Goal: Information Seeking & Learning: Learn about a topic

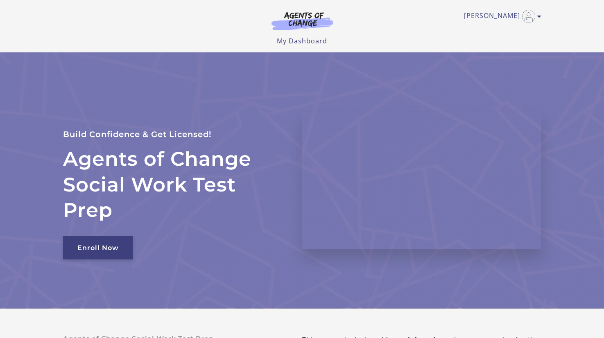
click at [98, 242] on link "Enroll Now" at bounding box center [98, 247] width 70 height 23
click at [287, 42] on link "My Dashboard" at bounding box center [302, 40] width 50 height 9
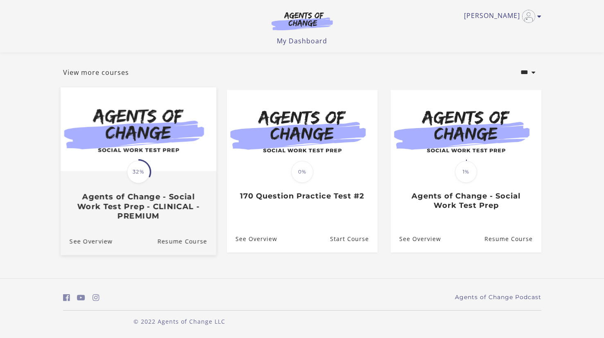
scroll to position [38, 0]
click at [170, 148] on img at bounding box center [138, 129] width 156 height 84
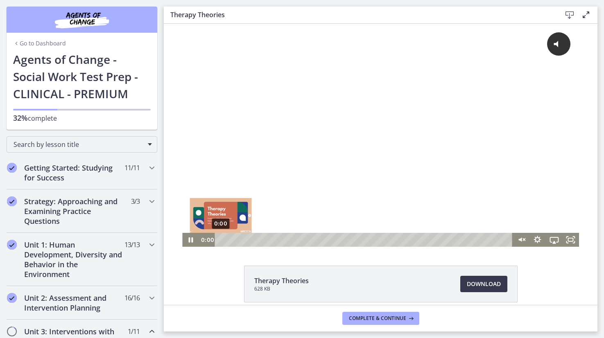
drag, startPoint x: 229, startPoint y: 240, endPoint x: 213, endPoint y: 240, distance: 15.6
click at [213, 240] on div "0:00 0:00" at bounding box center [356, 240] width 314 height 14
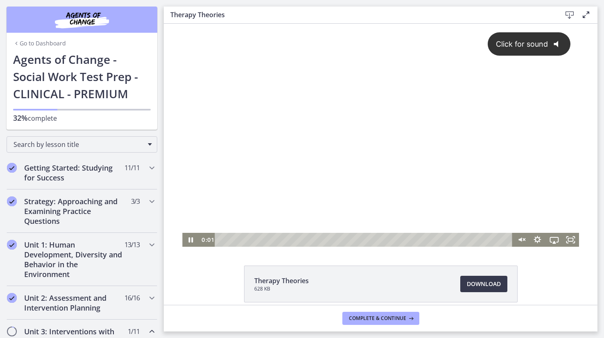
click at [567, 51] on icon "@keyframes VOLUME_SMALL_WAVE_FLASH { 0% { opacity: 0; } 33% { opacity: 1; } 66%…" at bounding box center [559, 44] width 22 height 22
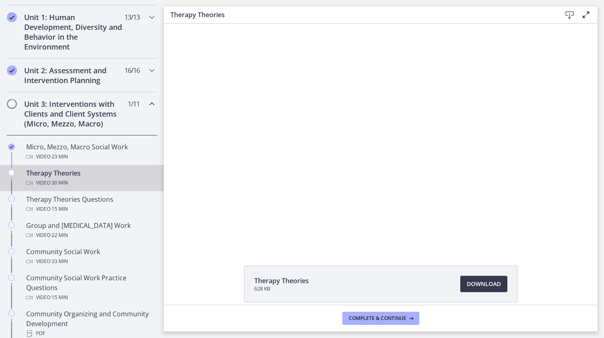
scroll to position [236, 0]
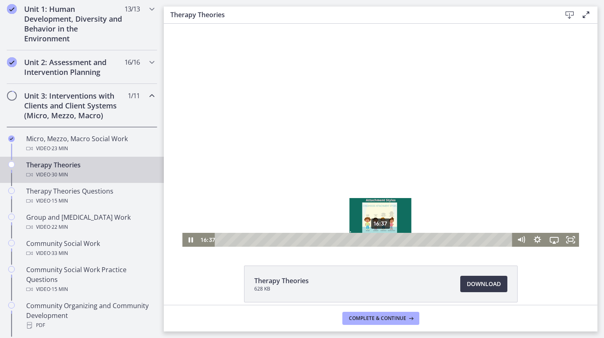
click at [381, 238] on div "16:37" at bounding box center [365, 240] width 288 height 14
click at [411, 180] on div at bounding box center [380, 135] width 397 height 223
click at [412, 177] on div at bounding box center [380, 135] width 397 height 223
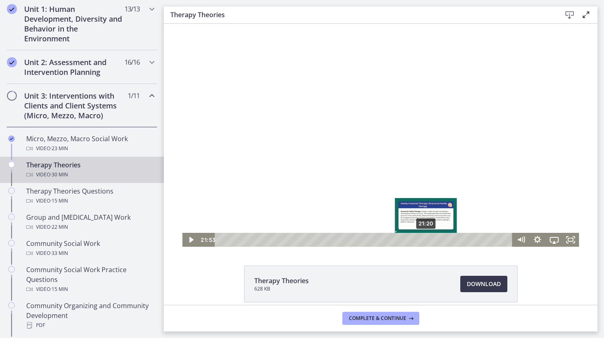
click at [426, 240] on div "21:20" at bounding box center [365, 240] width 288 height 14
click at [402, 170] on div at bounding box center [380, 135] width 397 height 223
click at [427, 241] on div "21:25" at bounding box center [365, 240] width 288 height 14
click at [386, 149] on div at bounding box center [380, 135] width 397 height 223
click at [393, 57] on div at bounding box center [380, 135] width 397 height 223
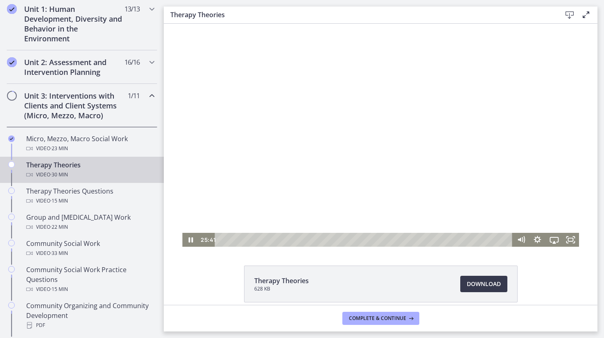
click at [358, 59] on div at bounding box center [380, 135] width 397 height 223
click at [406, 121] on div at bounding box center [380, 135] width 397 height 223
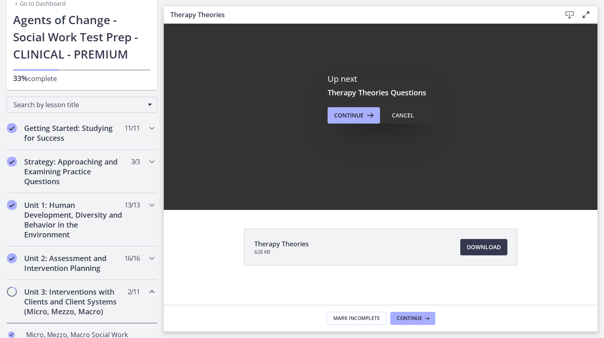
scroll to position [0, 0]
click at [404, 320] on span "Continue" at bounding box center [409, 318] width 25 height 7
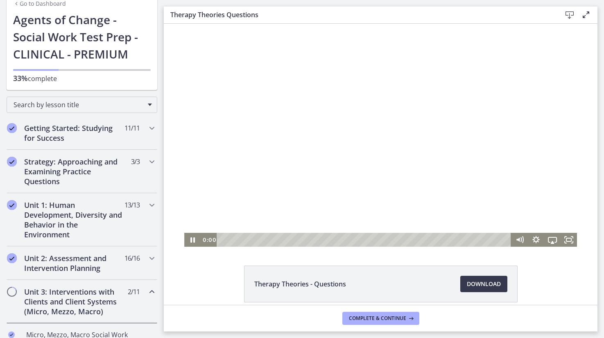
drag, startPoint x: 269, startPoint y: 240, endPoint x: 205, endPoint y: 239, distance: 63.5
click at [206, 239] on div "0:00 0:00" at bounding box center [356, 240] width 310 height 14
click at [344, 163] on div at bounding box center [380, 135] width 392 height 223
click at [572, 241] on icon "Fullscreen" at bounding box center [569, 240] width 20 height 17
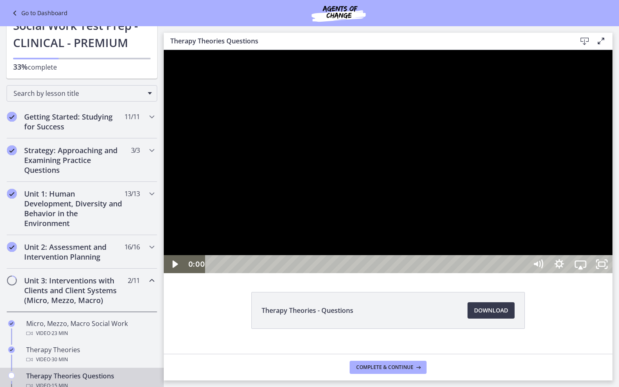
click at [537, 273] on div at bounding box center [388, 161] width 449 height 223
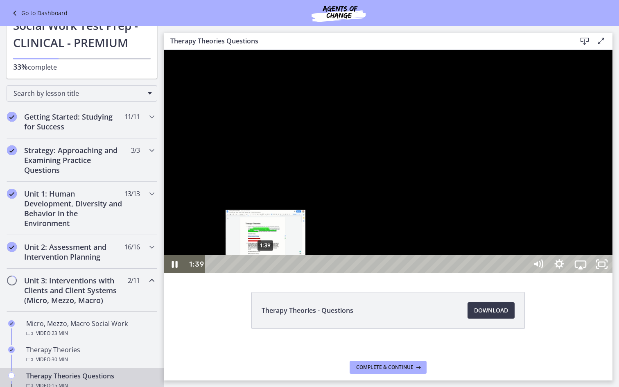
click at [266, 273] on div "1:39" at bounding box center [367, 264] width 309 height 18
click at [258, 273] on div "1:23" at bounding box center [367, 264] width 309 height 18
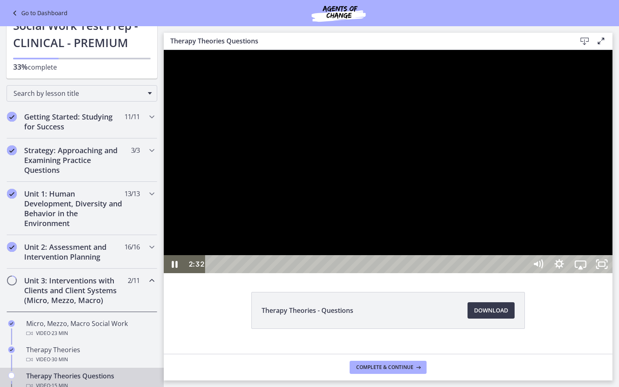
click at [490, 260] on div at bounding box center [388, 161] width 449 height 223
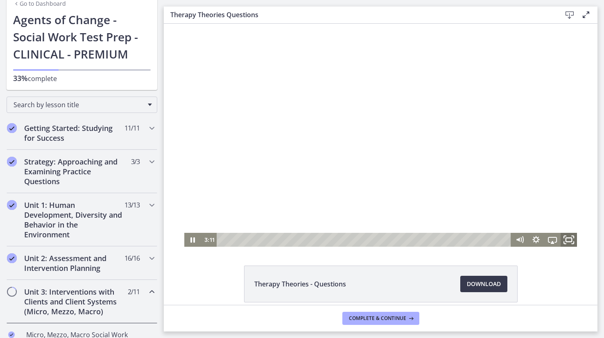
click at [566, 238] on icon "Fullscreen" at bounding box center [569, 240] width 20 height 17
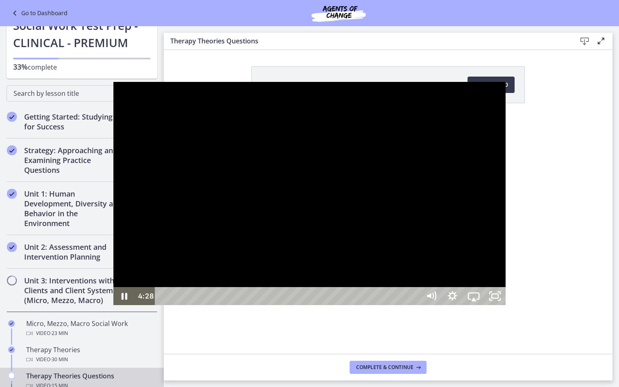
click at [467, 241] on div at bounding box center [309, 193] width 392 height 223
click at [451, 258] on div at bounding box center [309, 193] width 392 height 223
click at [424, 229] on div at bounding box center [309, 193] width 392 height 223
click at [401, 239] on div at bounding box center [309, 193] width 392 height 223
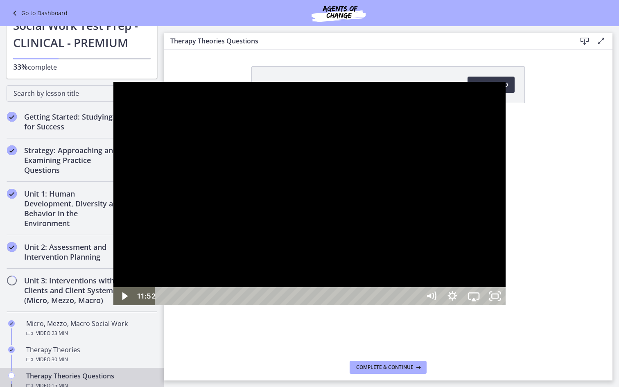
click at [452, 180] on div at bounding box center [309, 193] width 392 height 223
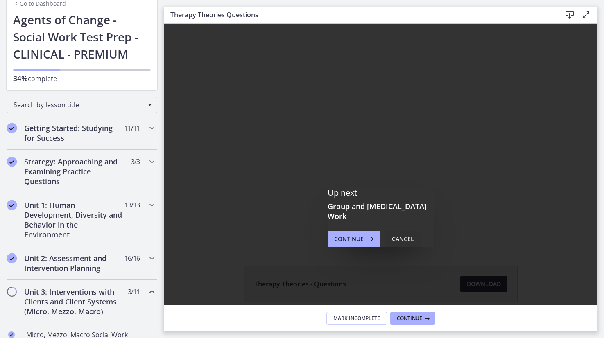
click at [405, 242] on div "Cancel" at bounding box center [403, 239] width 22 height 10
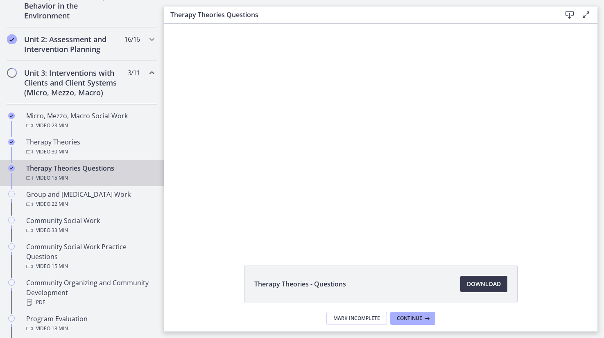
scroll to position [257, 0]
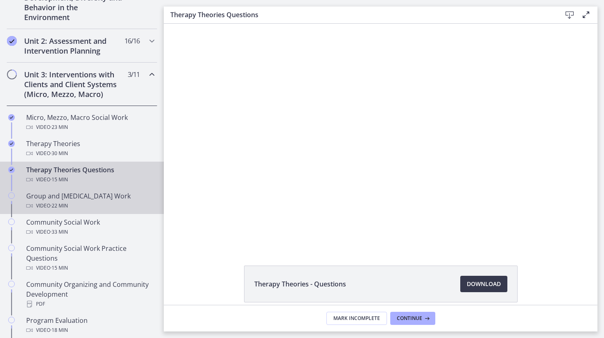
click at [109, 208] on div "Video · 22 min" at bounding box center [90, 206] width 128 height 10
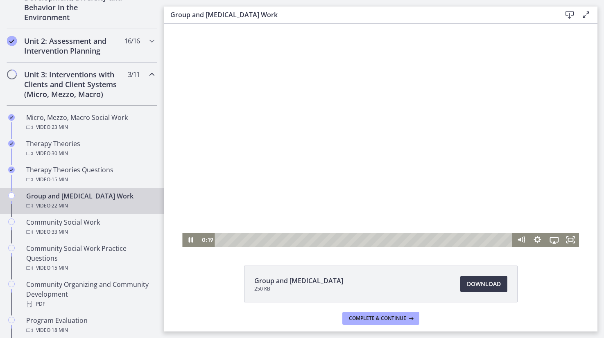
click at [243, 211] on div at bounding box center [380, 135] width 397 height 223
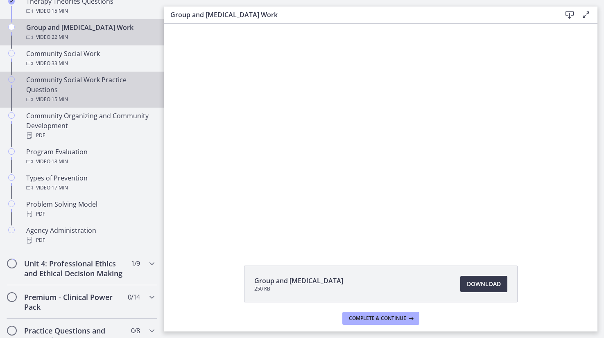
scroll to position [432, 0]
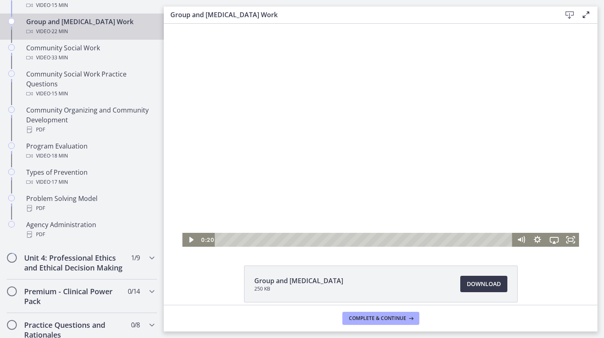
click at [283, 91] on div at bounding box center [380, 135] width 397 height 223
click at [463, 190] on div at bounding box center [380, 135] width 397 height 223
click at [404, 153] on div at bounding box center [380, 135] width 397 height 223
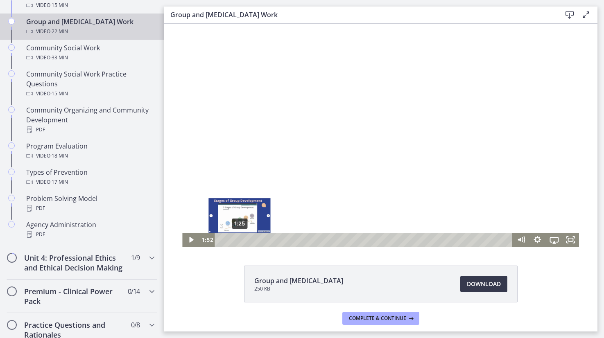
click at [240, 241] on div "1:25" at bounding box center [365, 240] width 288 height 14
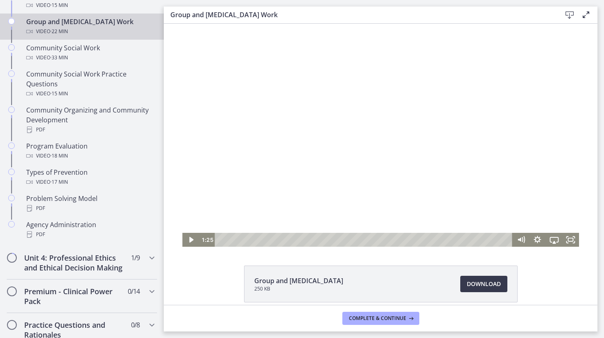
click at [342, 148] on div at bounding box center [380, 135] width 397 height 223
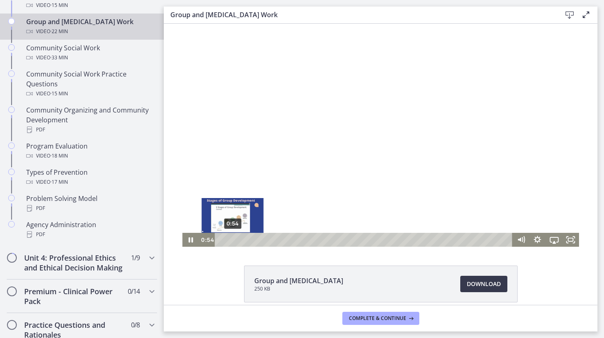
click at [233, 238] on div "0:54" at bounding box center [365, 240] width 288 height 14
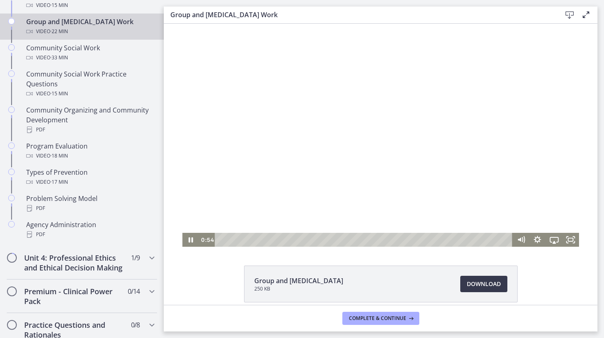
click at [304, 164] on div at bounding box center [380, 135] width 397 height 223
